Goal: Information Seeking & Learning: Learn about a topic

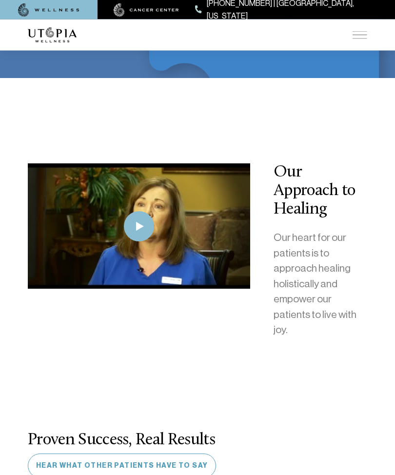
scroll to position [2037, 0]
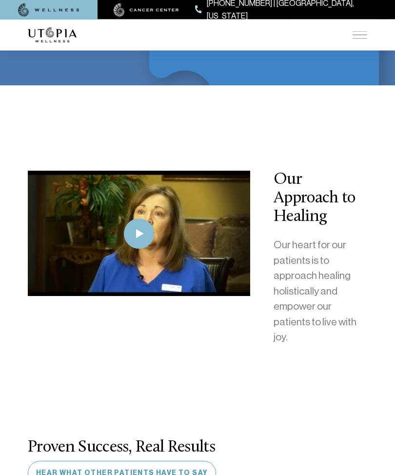
click at [361, 36] on img at bounding box center [360, 35] width 15 height 8
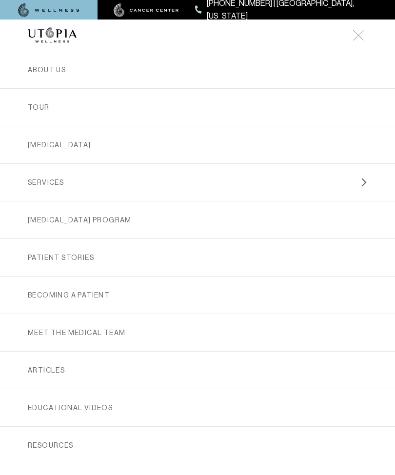
click at [47, 181] on link "SERVICES" at bounding box center [198, 182] width 340 height 37
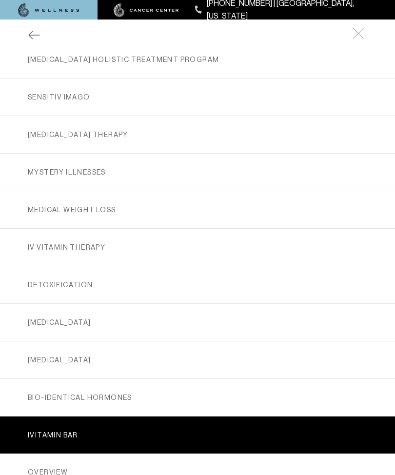
scroll to position [312, 0]
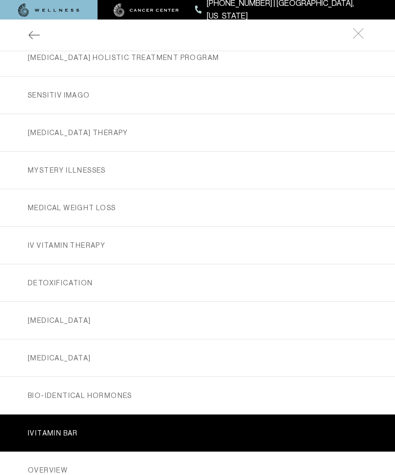
click at [65, 244] on link "IV Vitamin Therapy" at bounding box center [198, 245] width 340 height 37
